Goal: Task Accomplishment & Management: Use online tool/utility

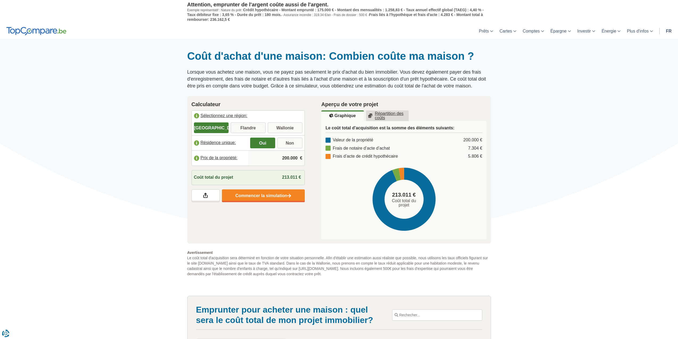
click at [247, 127] on input "Flandre" at bounding box center [248, 128] width 35 height 10
radio input "true"
click at [271, 196] on link "Commencer la simulation" at bounding box center [263, 195] width 83 height 13
click at [285, 129] on input "Wallonie" at bounding box center [285, 128] width 35 height 10
radio input "true"
